Goal: Information Seeking & Learning: Learn about a topic

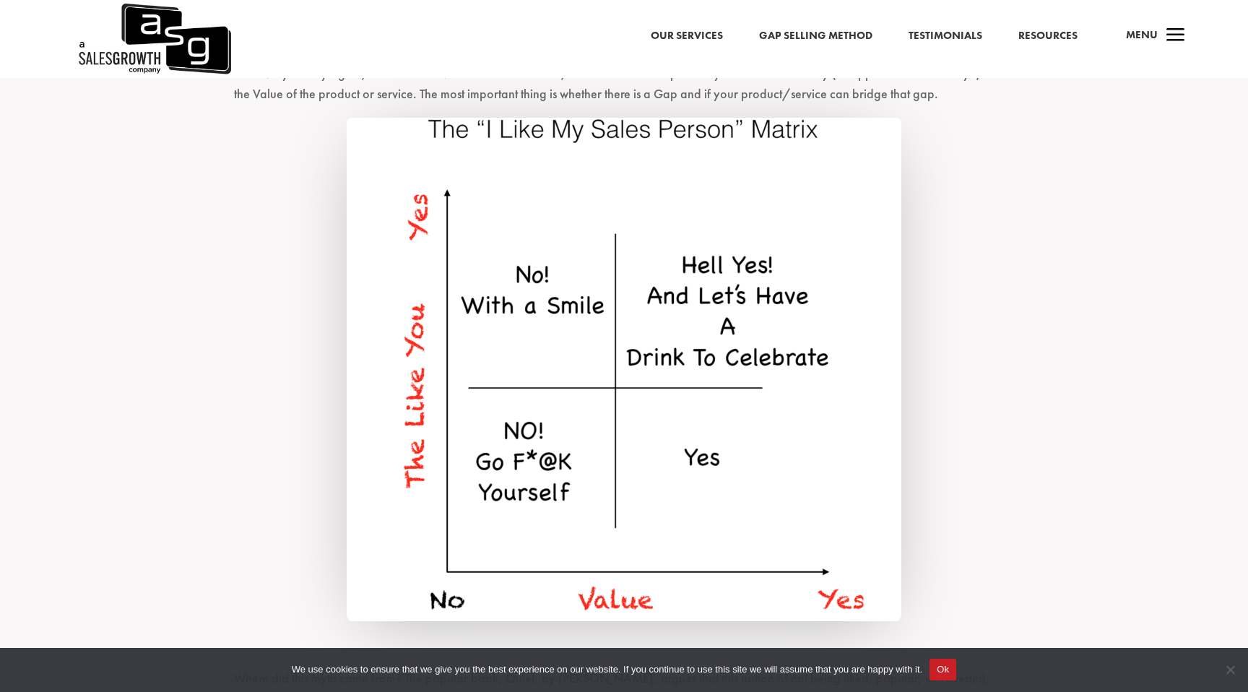
scroll to position [2121, 0]
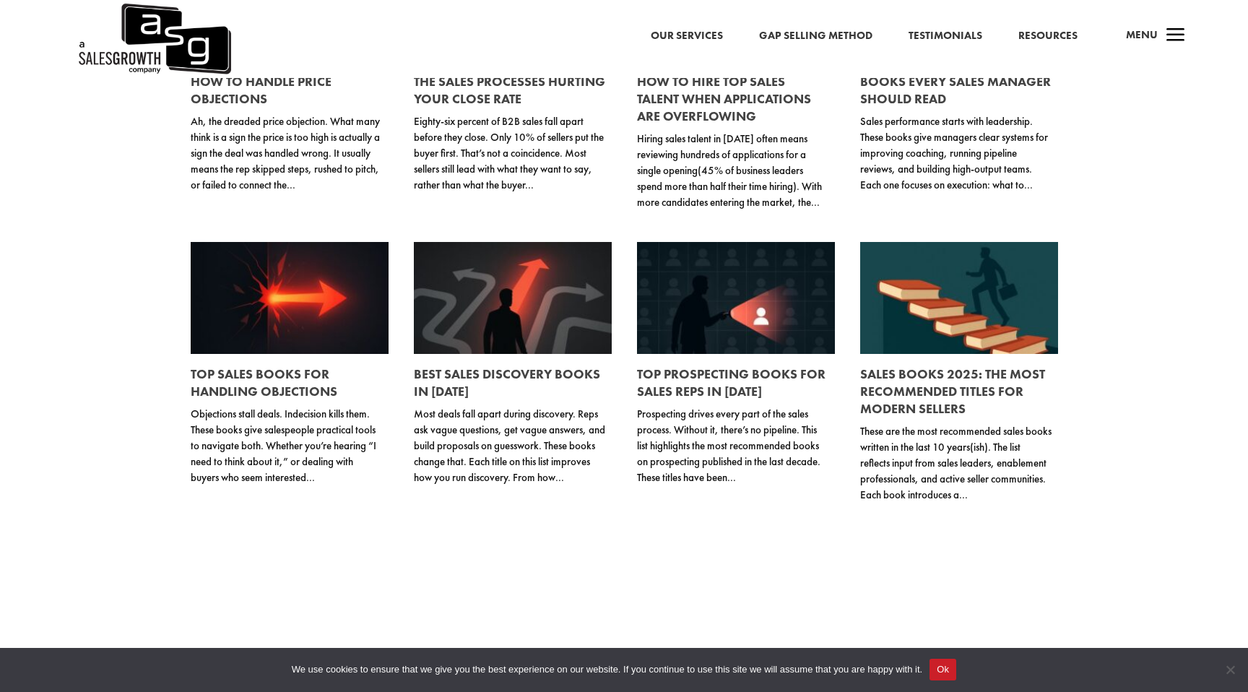
scroll to position [892, 0]
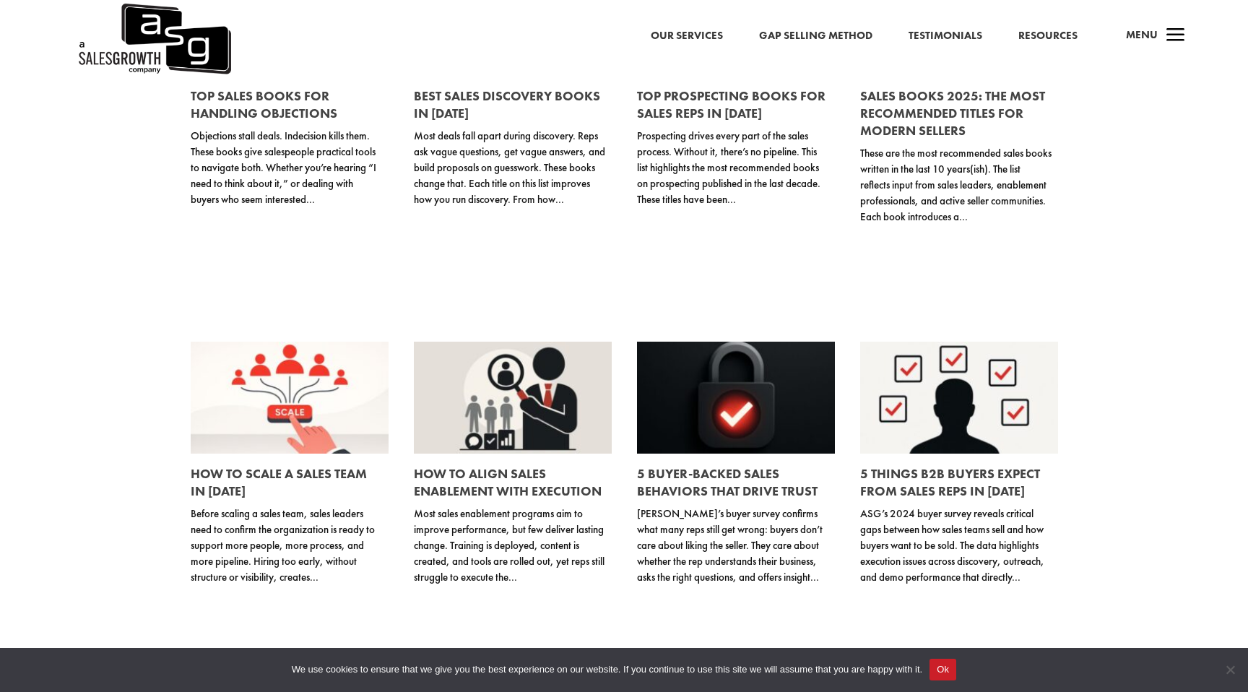
click at [720, 431] on link at bounding box center [736, 398] width 198 height 112
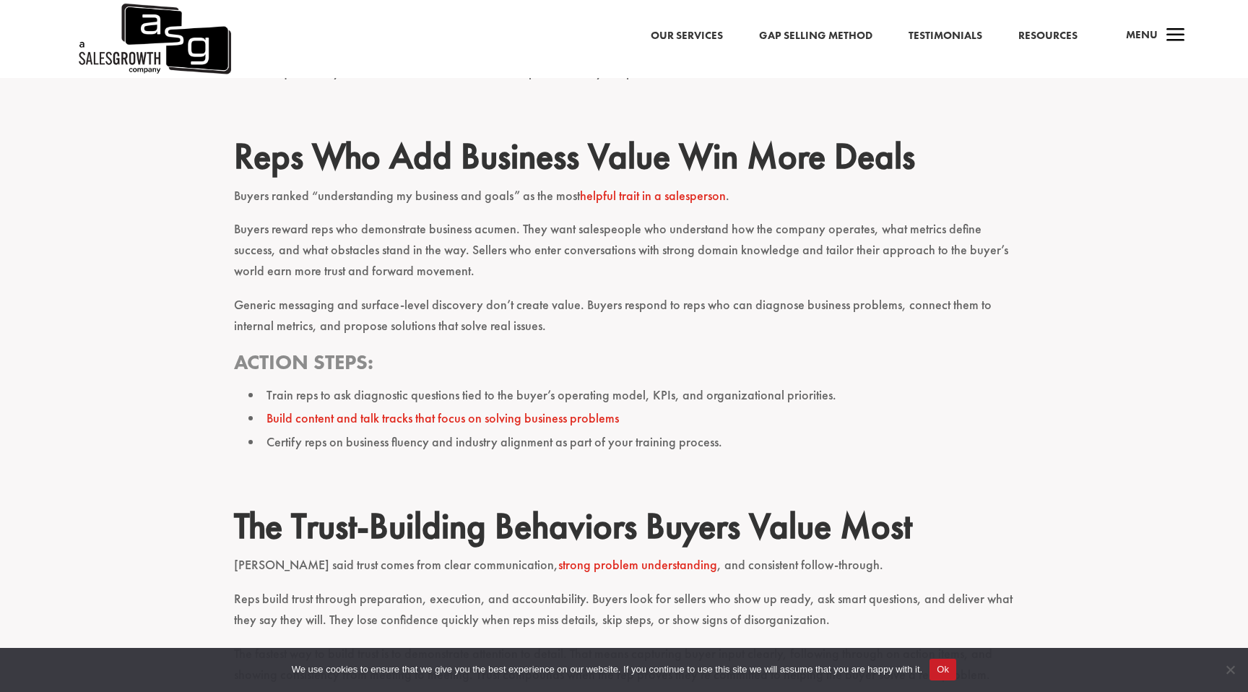
scroll to position [1747, 0]
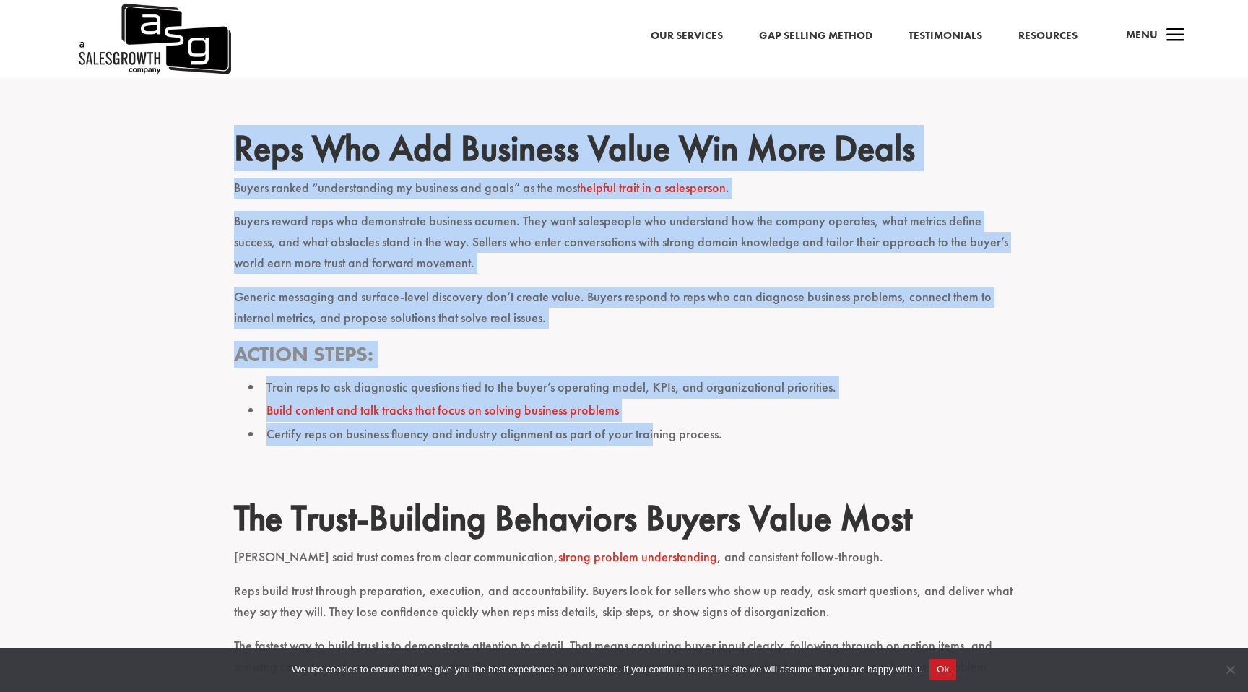
drag, startPoint x: 238, startPoint y: 114, endPoint x: 647, endPoint y: 414, distance: 507.8
click at [647, 414] on div "ASG’s buyer survey confirms what many reps still get wrong: buyers don’t care a…" at bounding box center [624, 227] width 780 height 2838
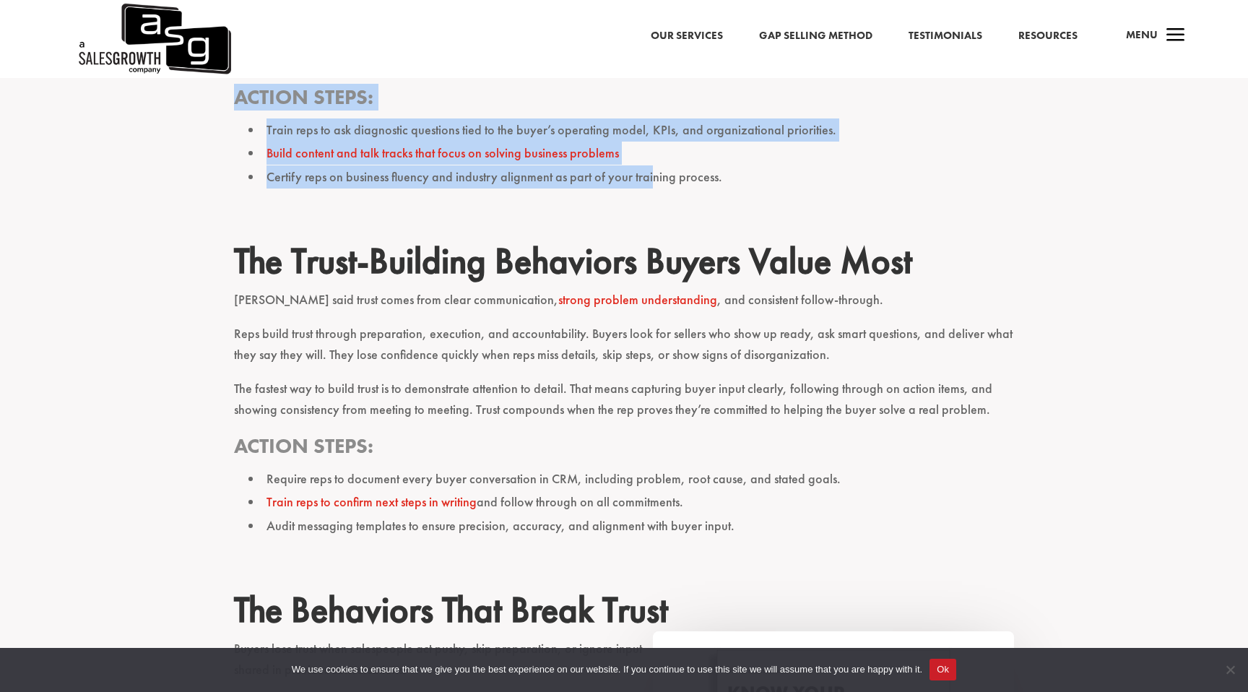
scroll to position [2064, 0]
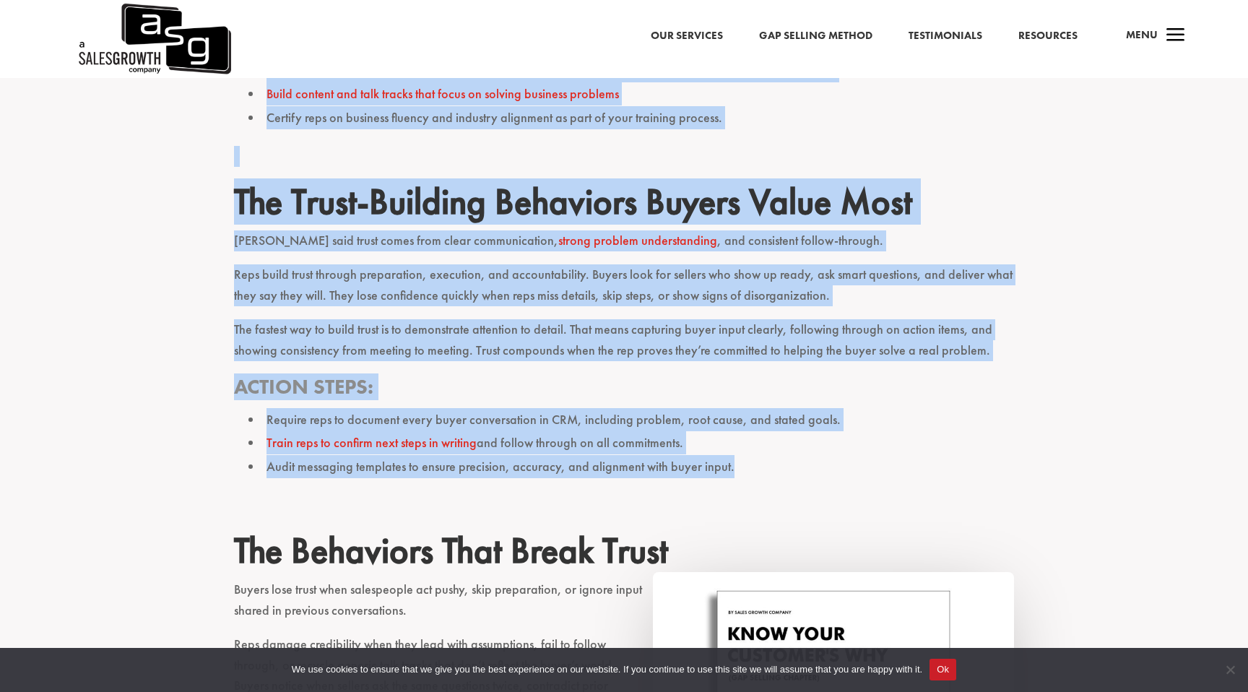
click at [745, 455] on li "Audit messaging templates to ensure precision, accuracy, and alignment with buy…" at bounding box center [630, 466] width 765 height 23
copy div "Reps Who Add Business Value Win More Deals Buyers ranked “understanding my busi…"
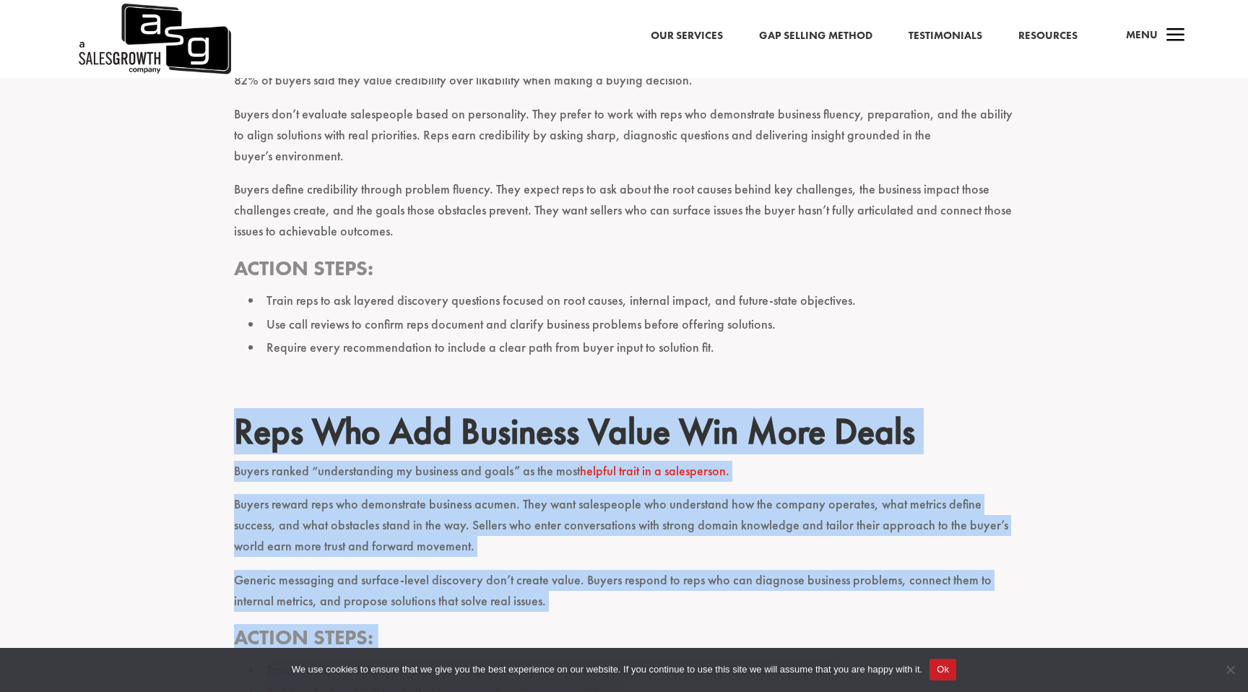
scroll to position [1383, 0]
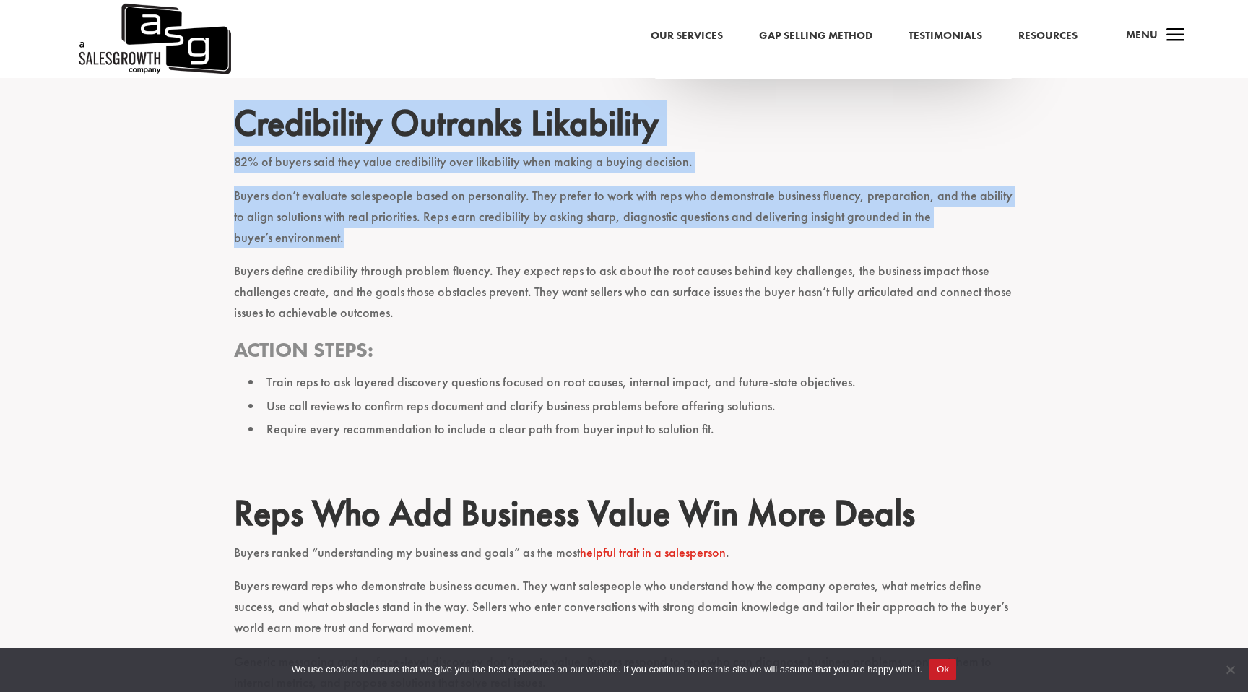
drag, startPoint x: 230, startPoint y: 104, endPoint x: 527, endPoint y: 215, distance: 316.9
click at [527, 215] on div "ASG’s buyer survey confirms what many reps still get wrong: buyers don’t care a…" at bounding box center [624, 620] width 1248 height 2934
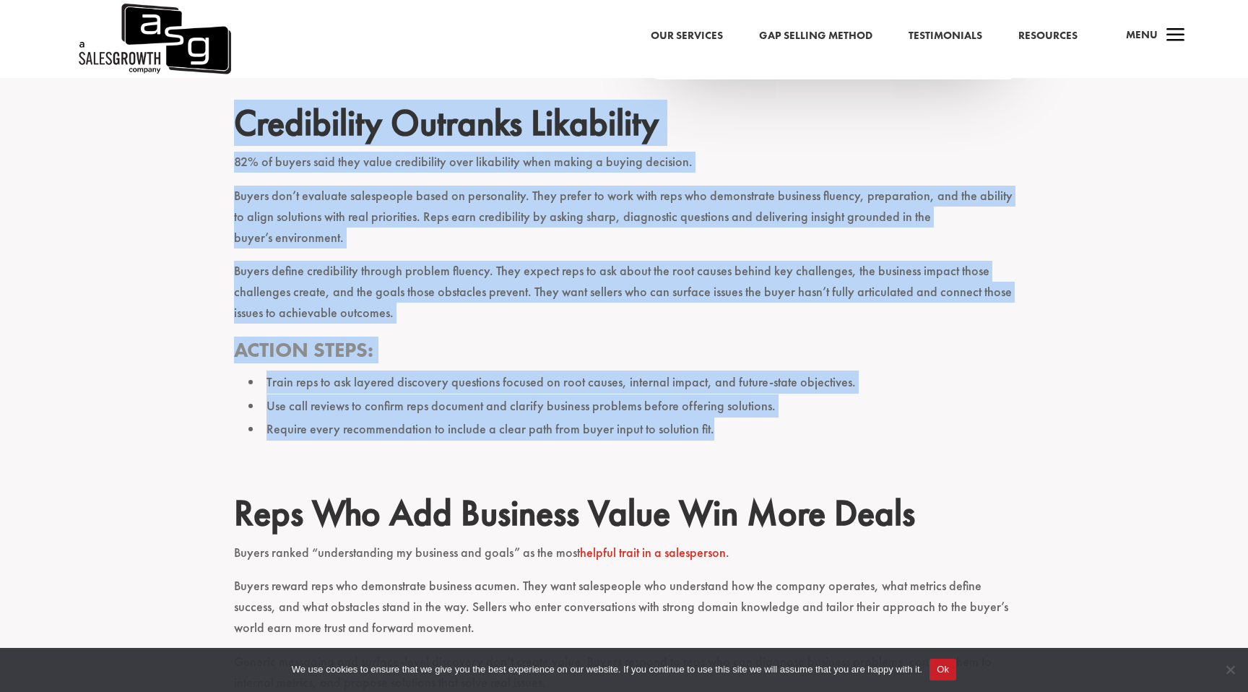
click at [743, 417] on li "Require every recommendation to include a clear path from buyer input to soluti…" at bounding box center [630, 428] width 765 height 23
copy div "Credibility Outranks Likability 82% of buyers said they value credibility over …"
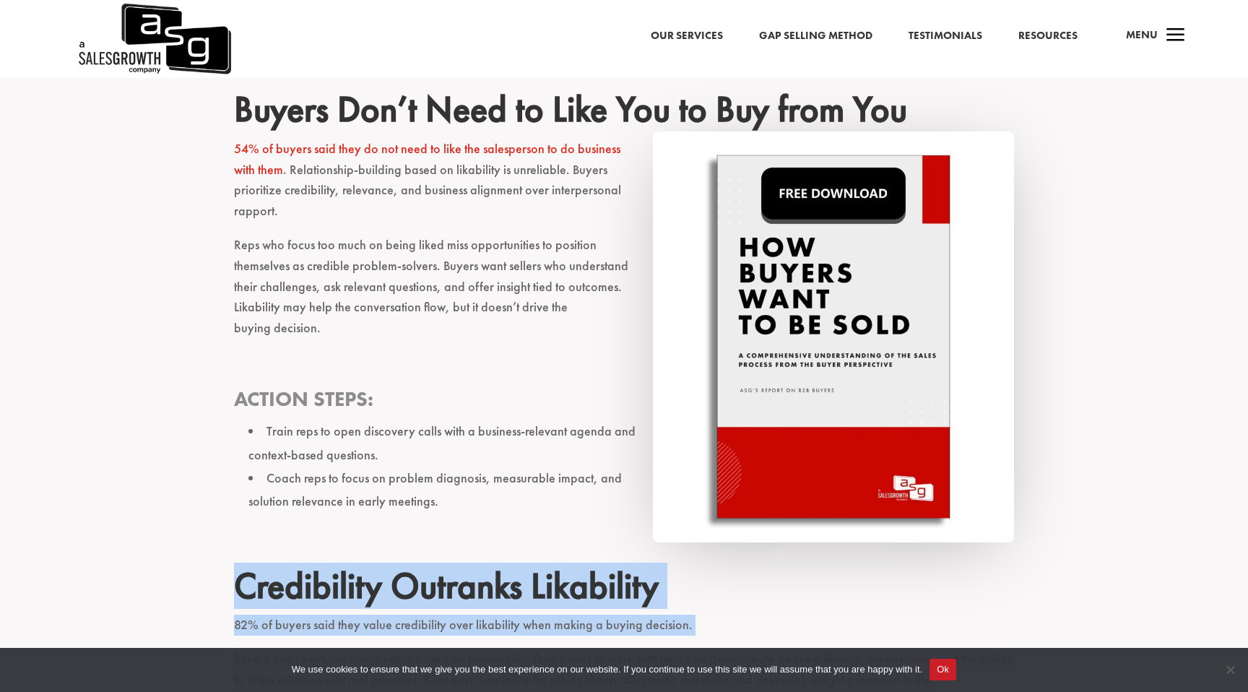
scroll to position [912, 0]
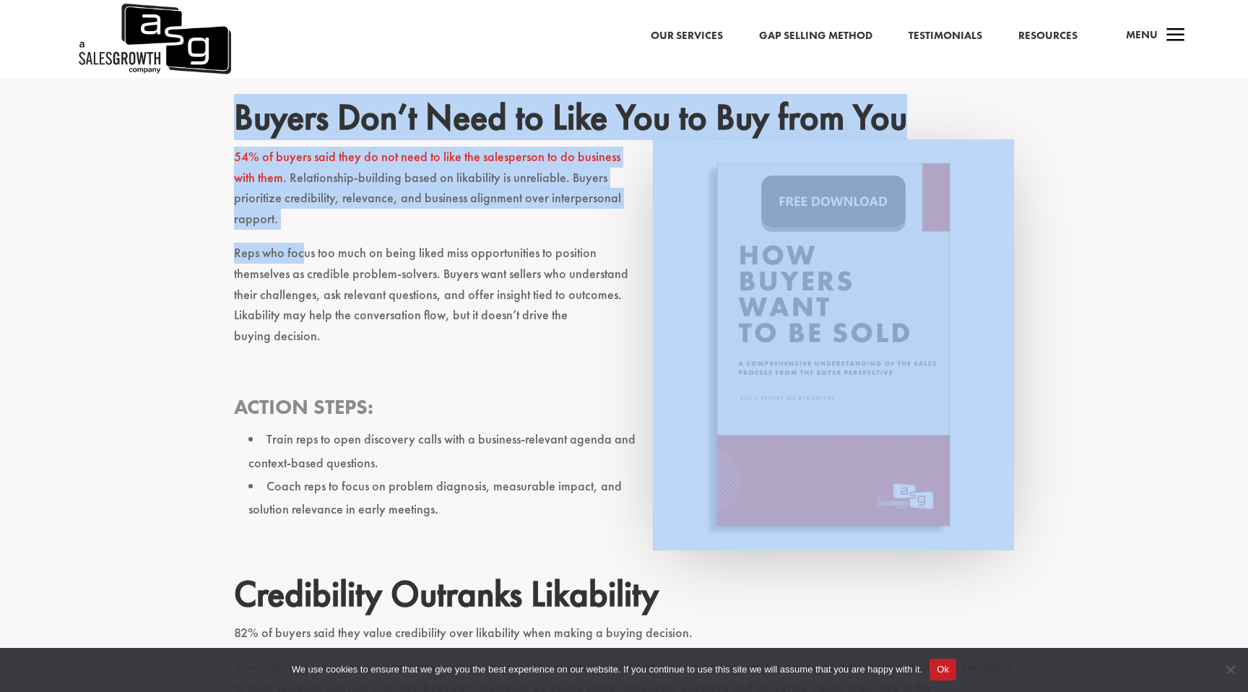
drag, startPoint x: 227, startPoint y: 118, endPoint x: 303, endPoint y: 225, distance: 130.6
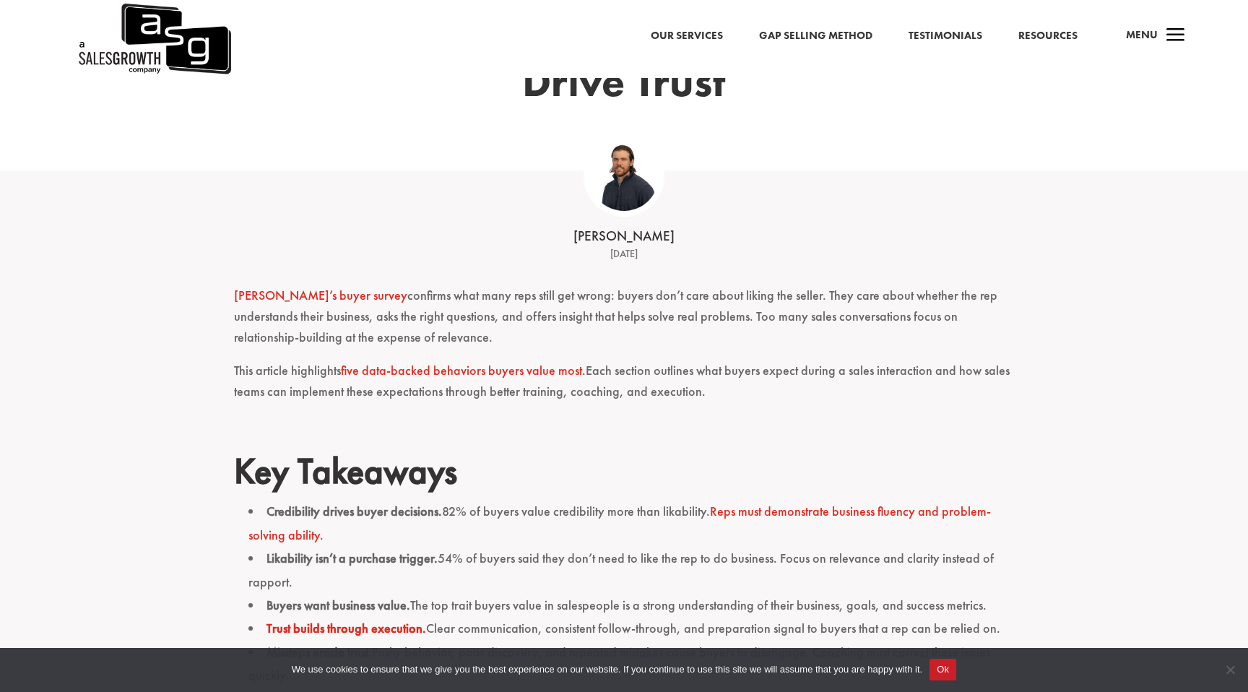
scroll to position [182, 0]
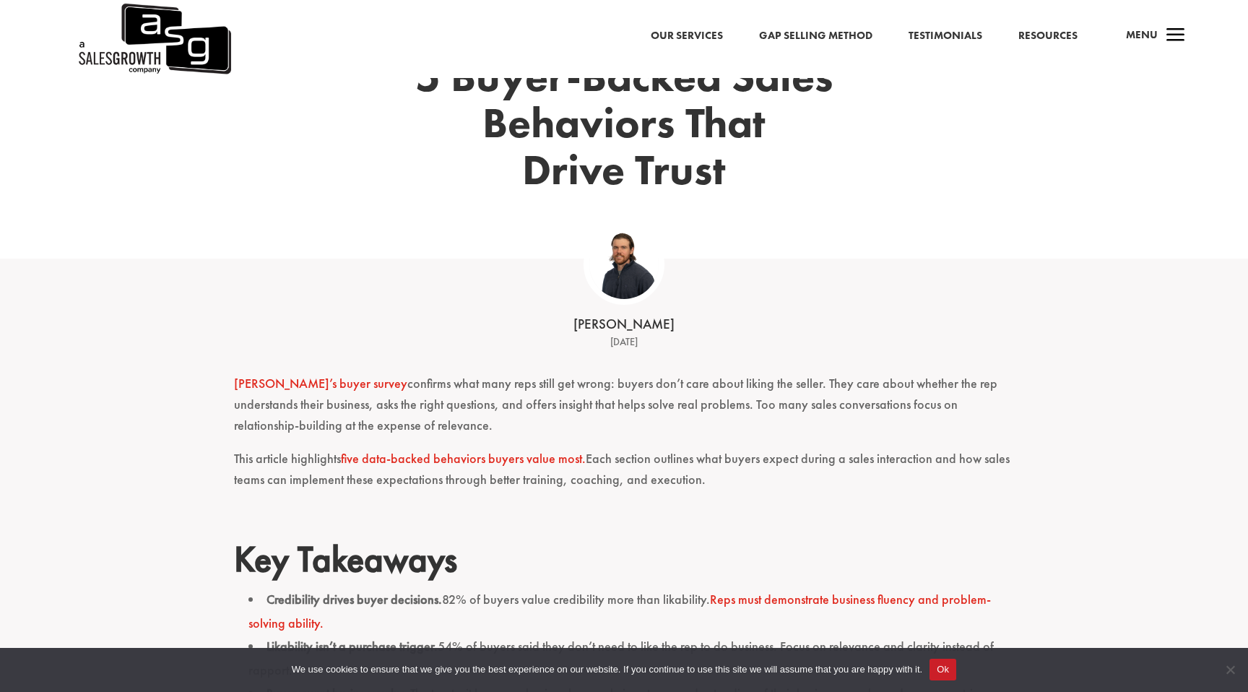
click at [277, 382] on link "ASG’s buyer survey" at bounding box center [320, 383] width 173 height 17
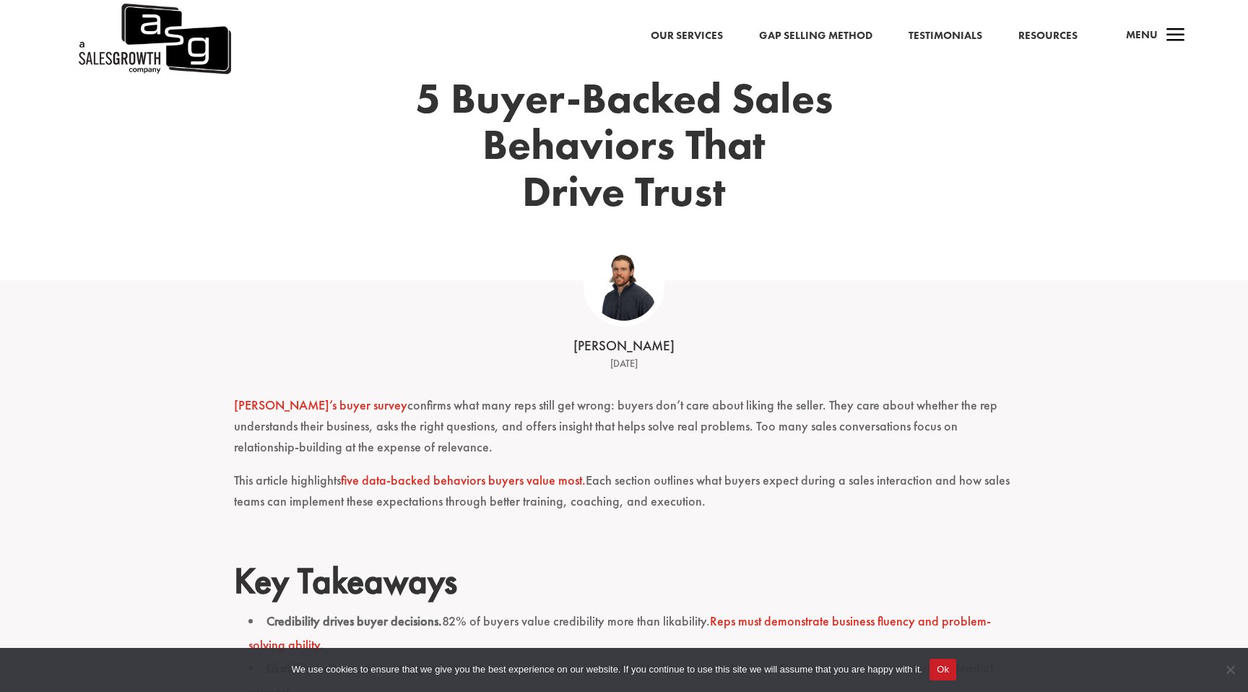
scroll to position [156, 0]
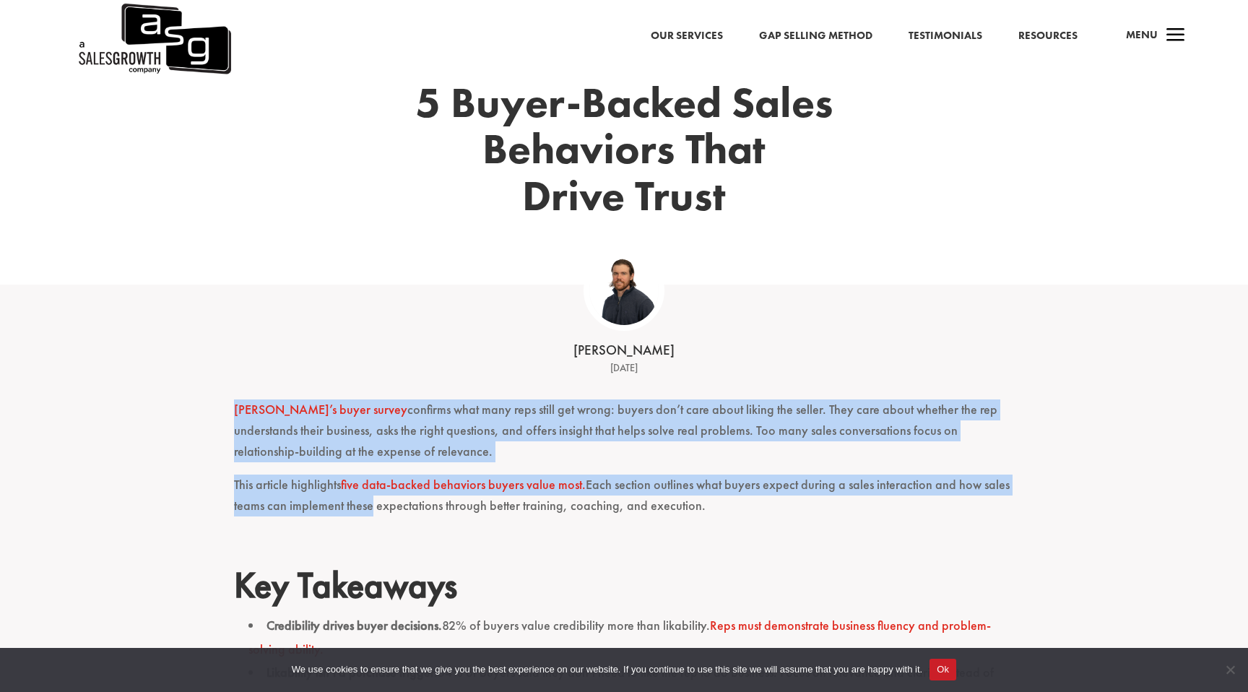
drag, startPoint x: 225, startPoint y: 385, endPoint x: 365, endPoint y: 501, distance: 182.6
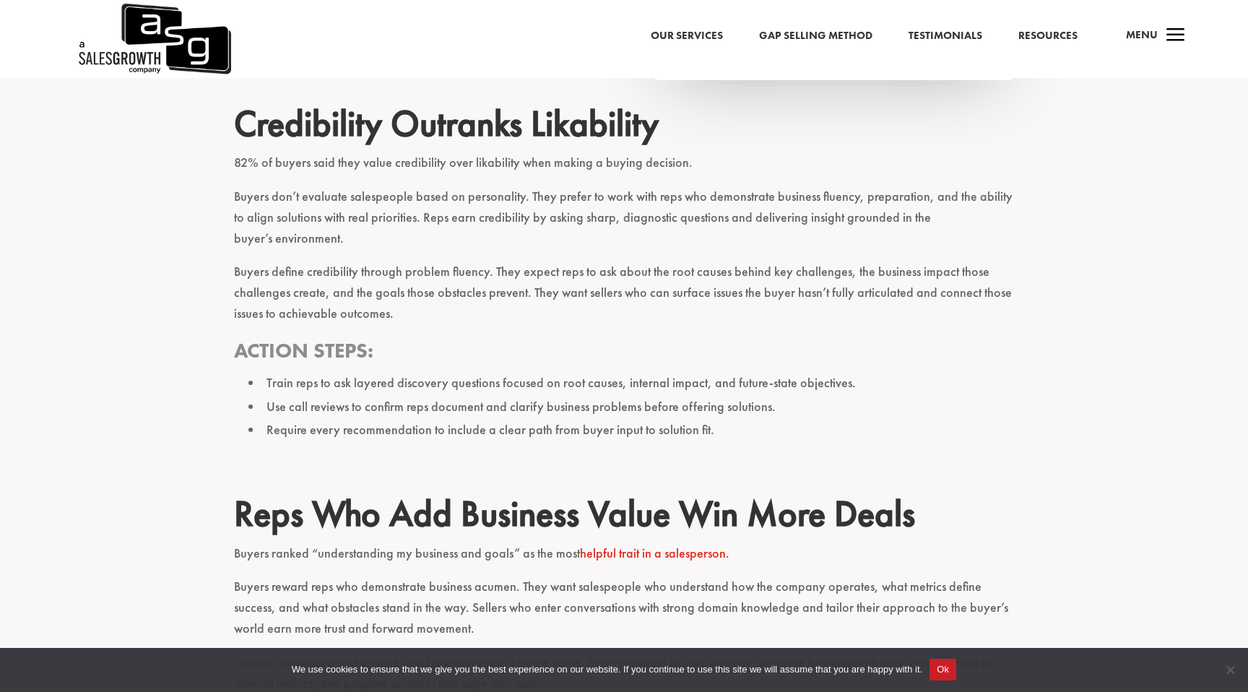
scroll to position [1422, 0]
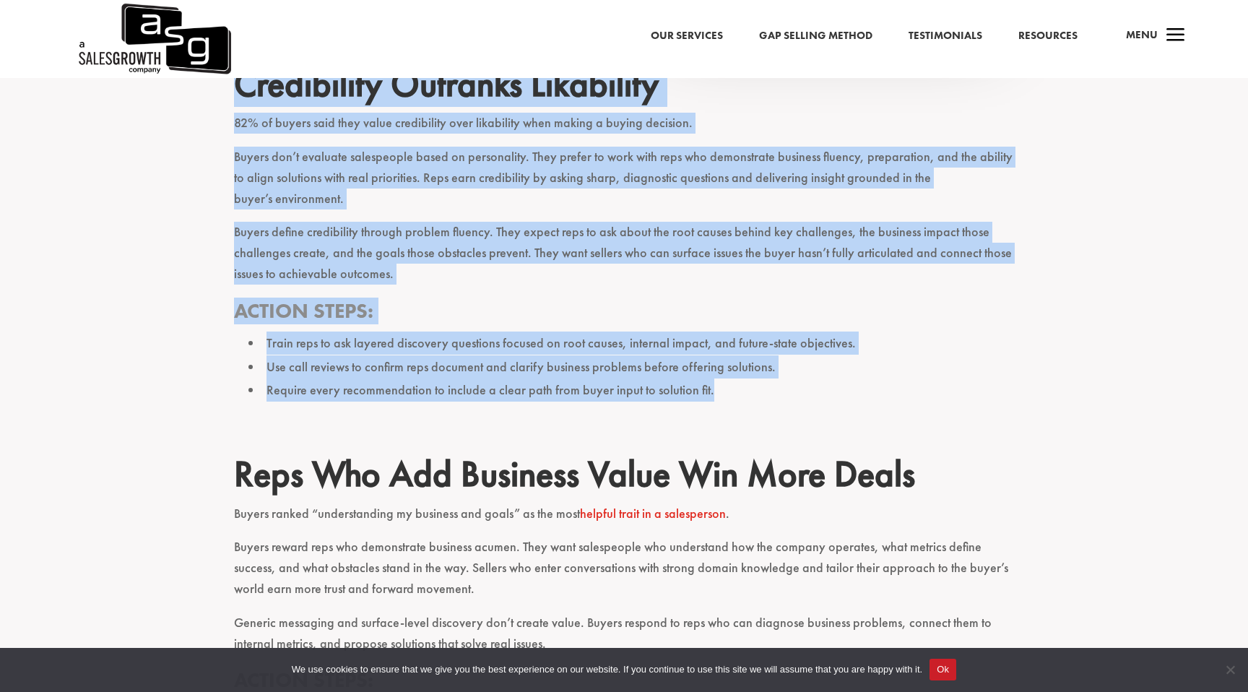
click at [762, 378] on li "Require every recommendation to include a clear path from buyer input to soluti…" at bounding box center [630, 389] width 765 height 23
copy div "ASG’s buyer survey confirms what many reps still get wrong: buyers don’t care a…"
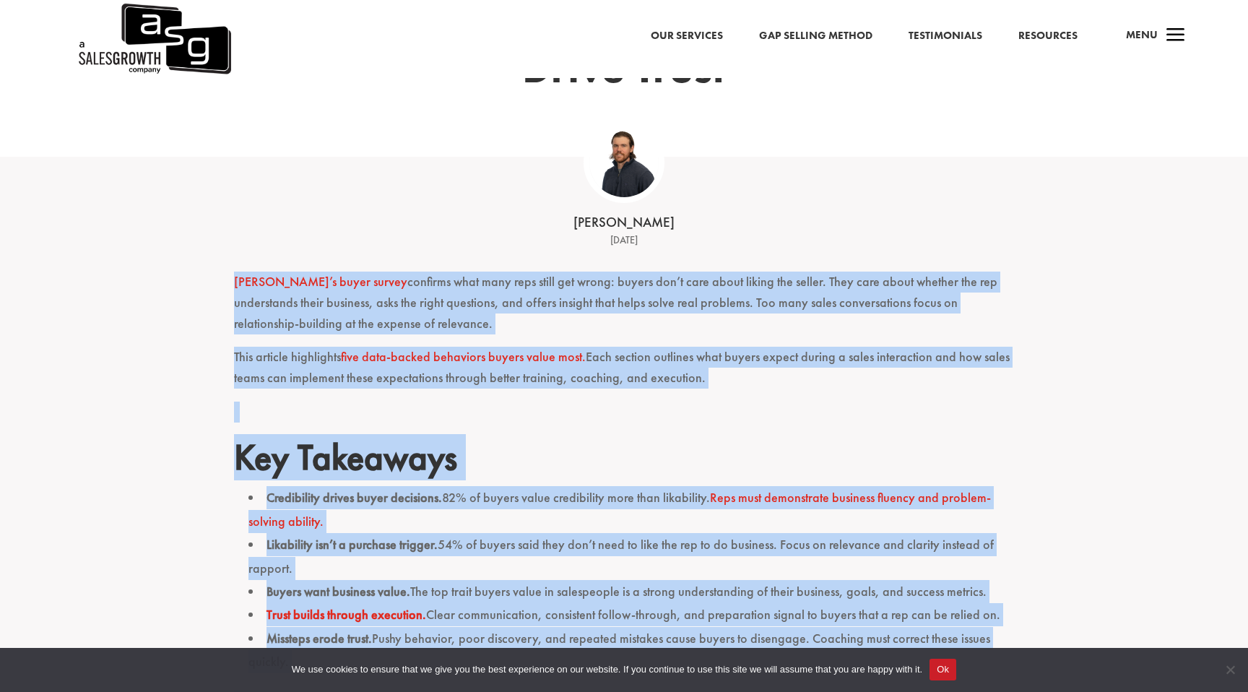
scroll to position [275, 0]
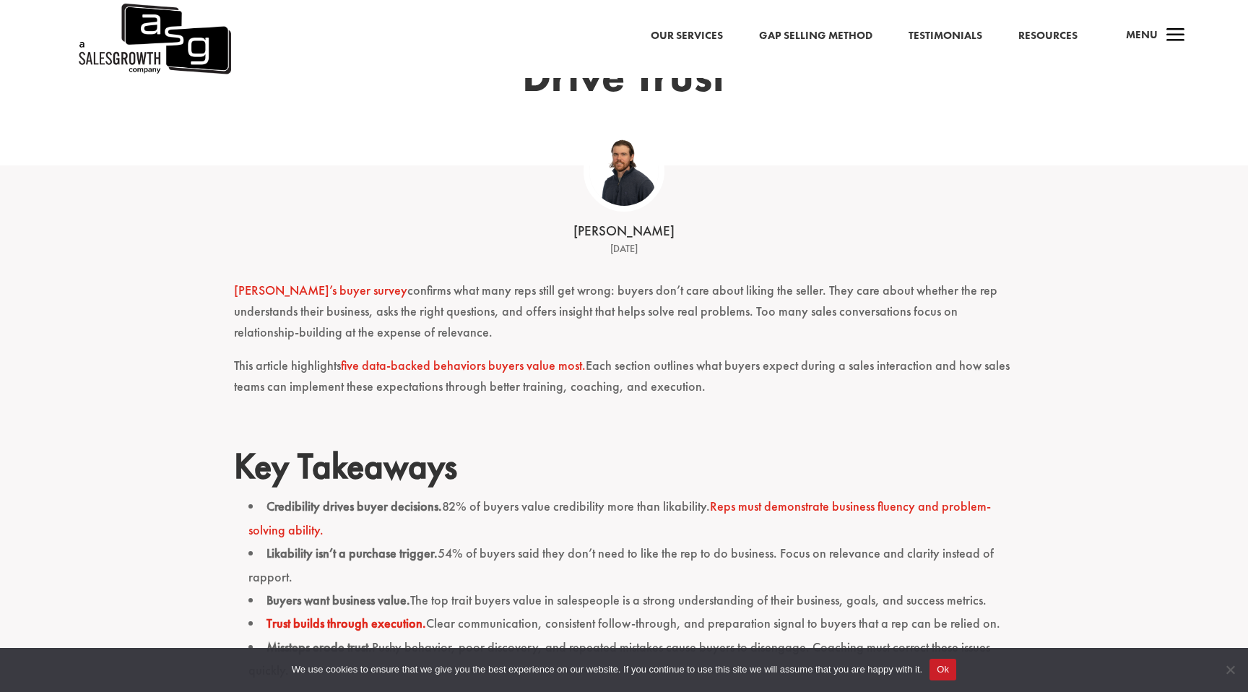
click at [483, 134] on div "5 Buyer-Backed Sales Behaviors That Drive Trust" at bounding box center [624, 53] width 780 height 223
click at [310, 297] on link "ASG’s buyer survey" at bounding box center [320, 290] width 173 height 17
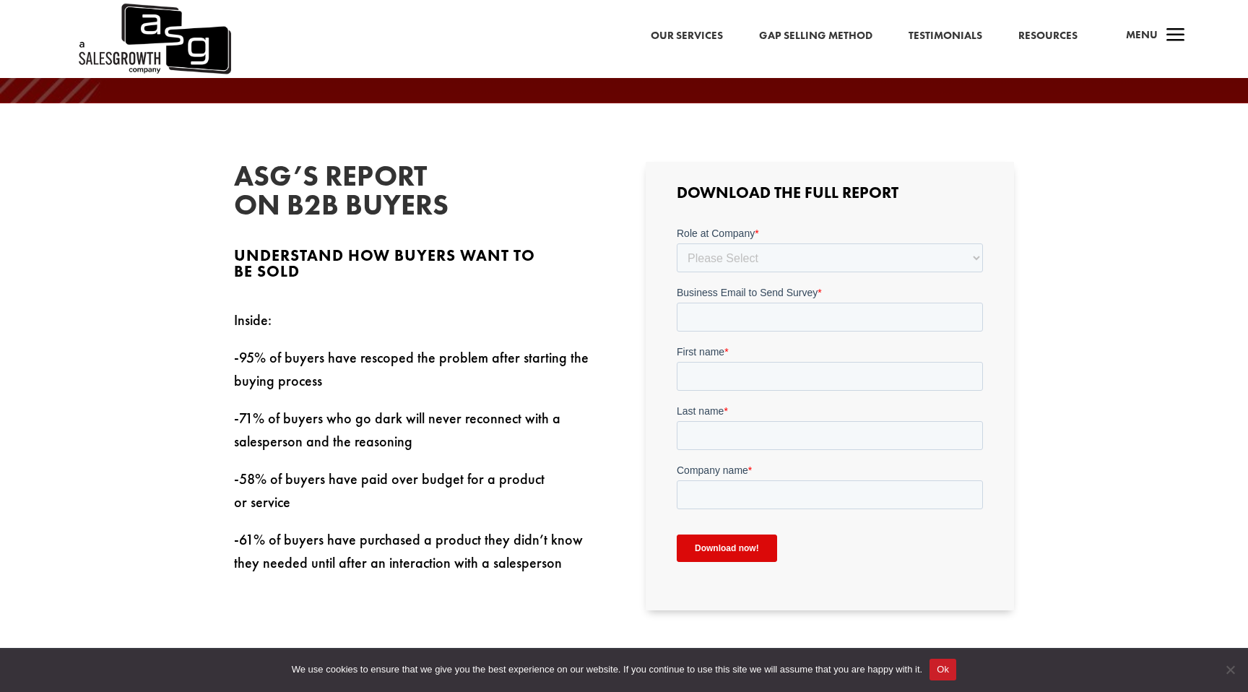
scroll to position [386, 0]
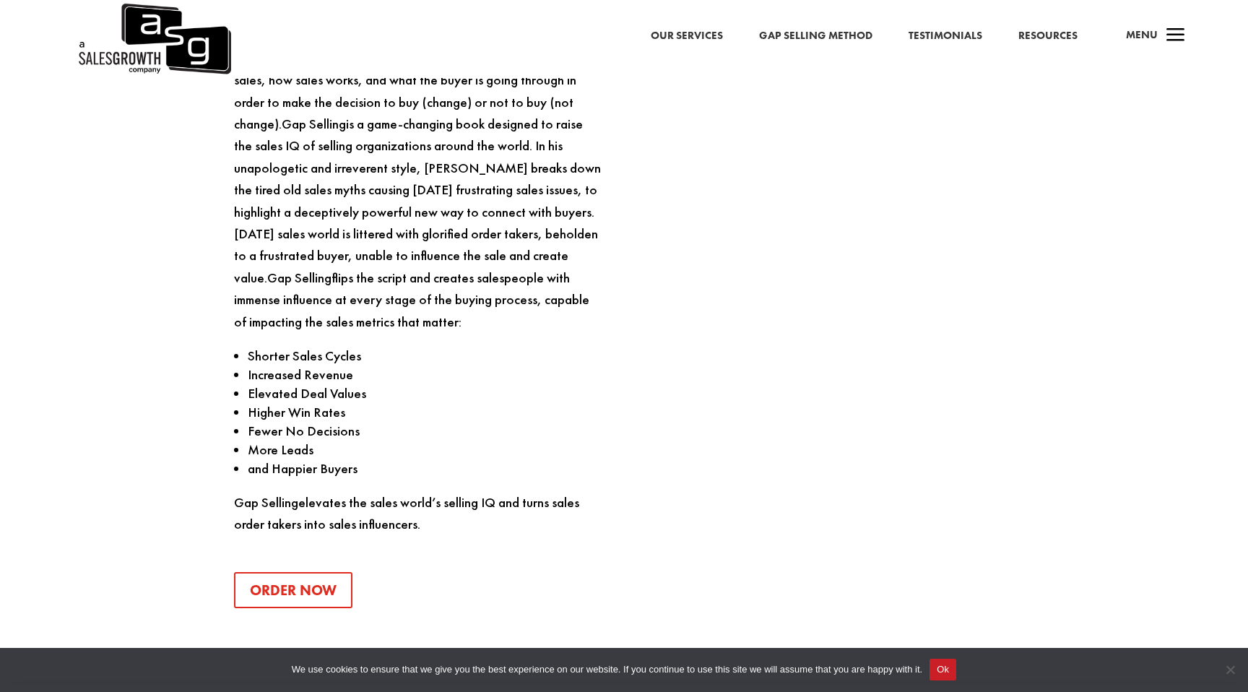
scroll to position [1550, 0]
